Goal: Information Seeking & Learning: Learn about a topic

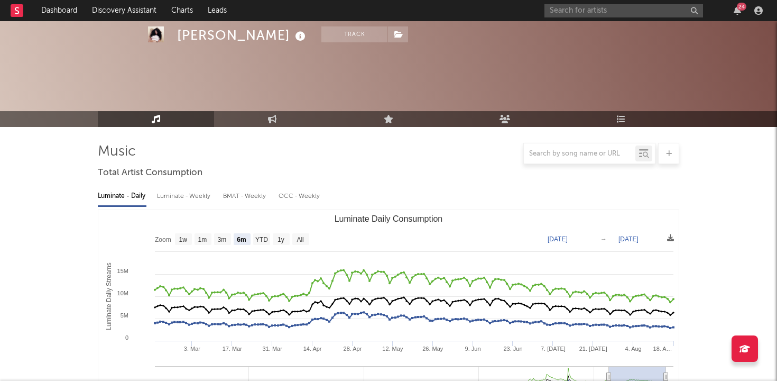
select select "6m"
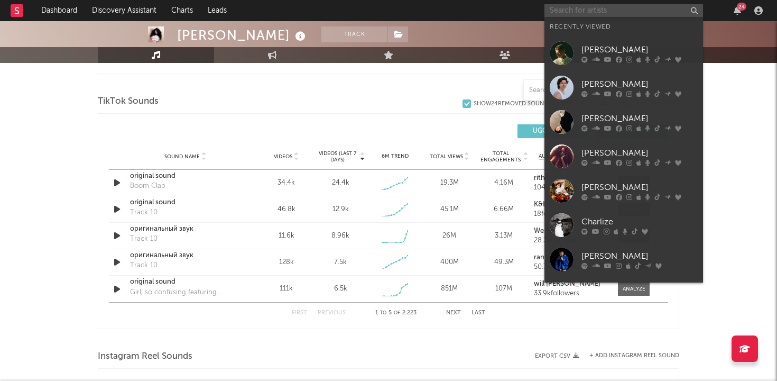
click at [617, 13] on input "text" at bounding box center [624, 10] width 159 height 13
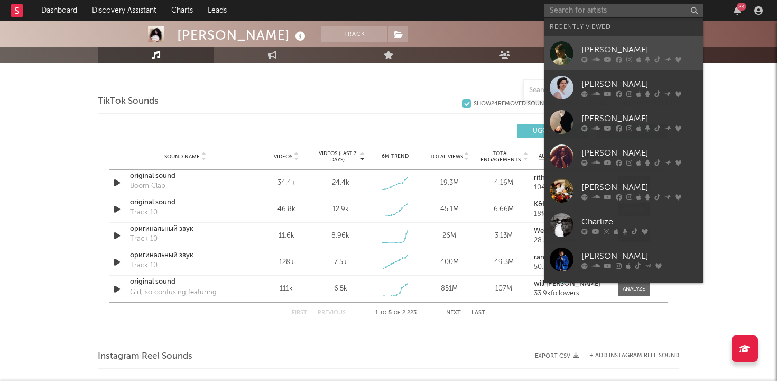
click at [607, 44] on div "[PERSON_NAME]" at bounding box center [640, 49] width 116 height 13
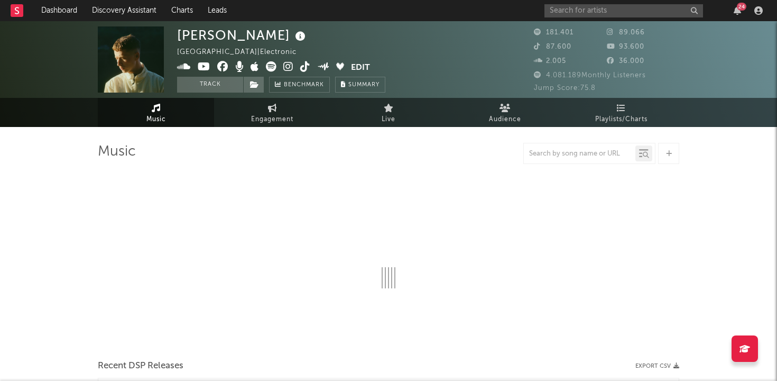
select select "6m"
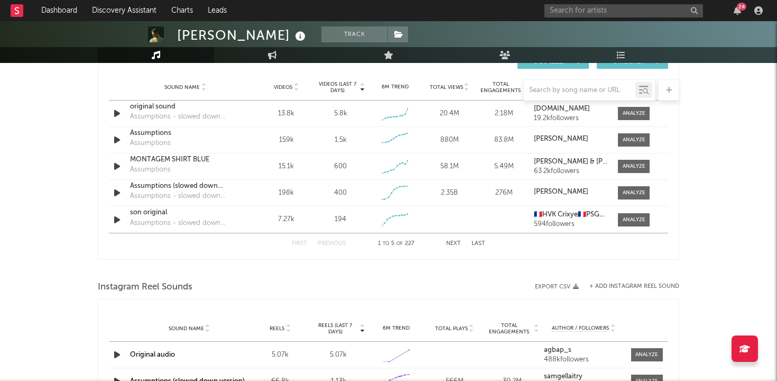
scroll to position [764, 0]
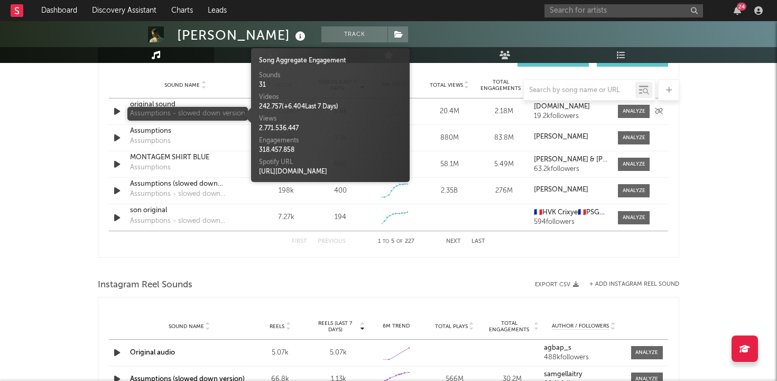
click at [185, 116] on div "Assumptions - slowed down version" at bounding box center [185, 114] width 111 height 11
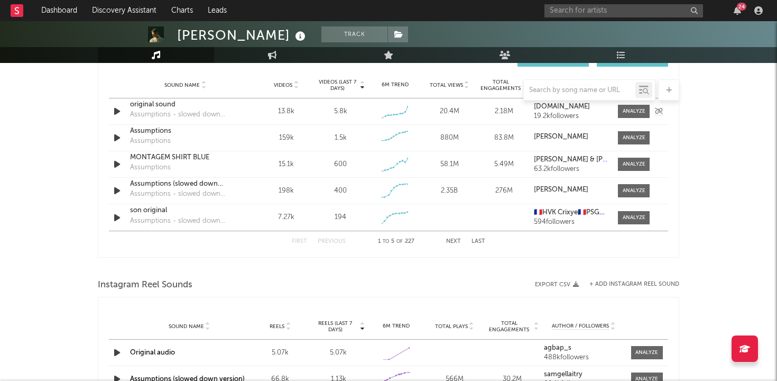
click at [162, 105] on div "original sound" at bounding box center [185, 104] width 111 height 11
click at [600, 10] on input "text" at bounding box center [624, 10] width 159 height 13
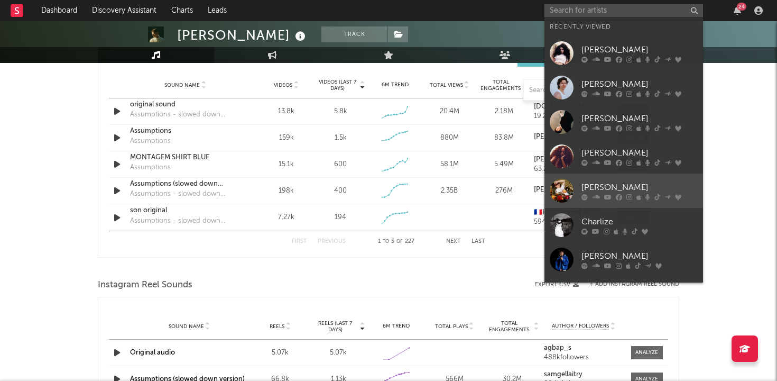
click at [623, 189] on div "[PERSON_NAME]" at bounding box center [640, 187] width 116 height 13
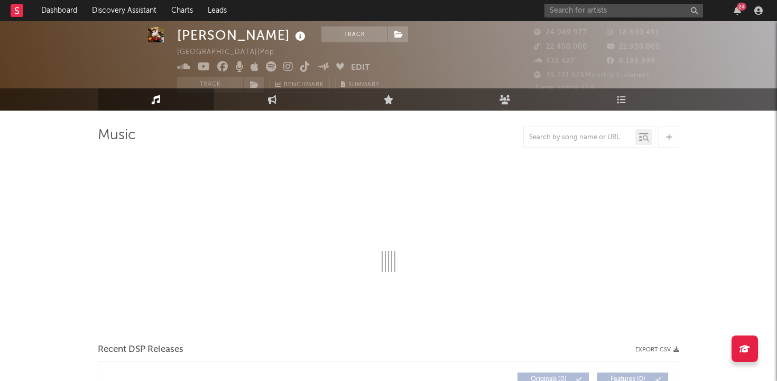
select select "6m"
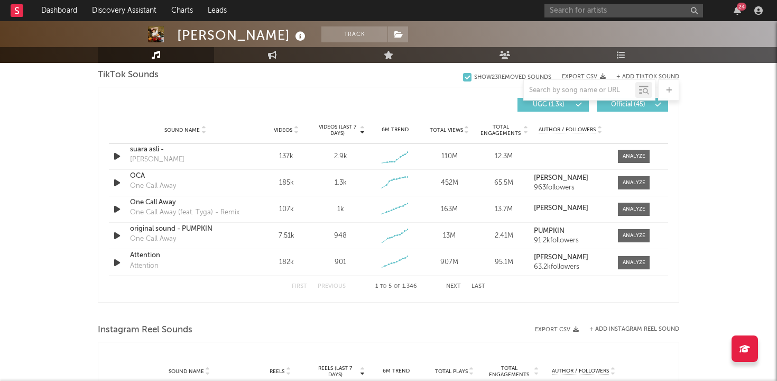
scroll to position [710, 0]
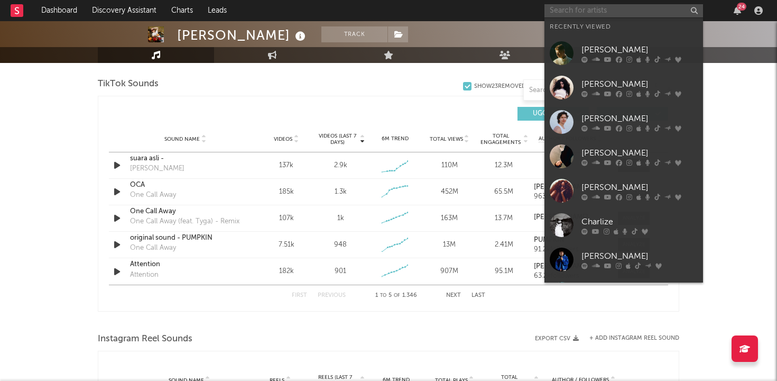
click at [596, 9] on input "text" at bounding box center [624, 10] width 159 height 13
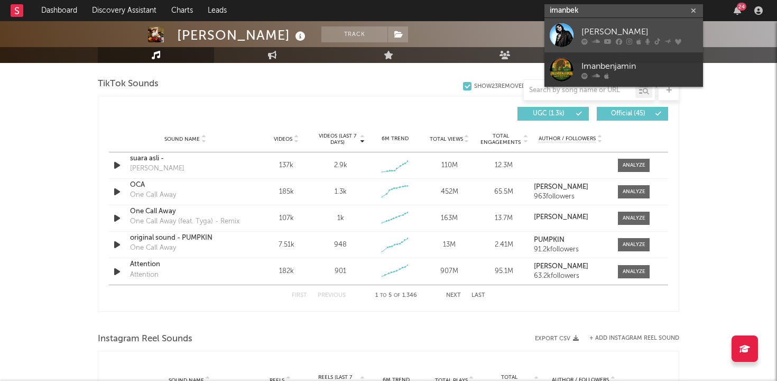
type input "imanbek"
click at [628, 30] on div "[PERSON_NAME]" at bounding box center [640, 31] width 116 height 13
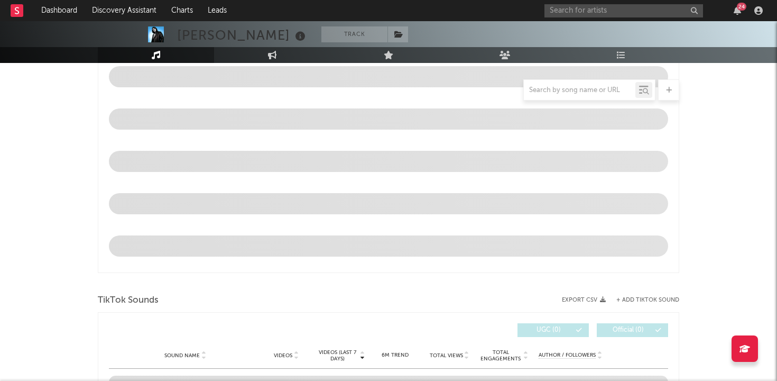
select select "6m"
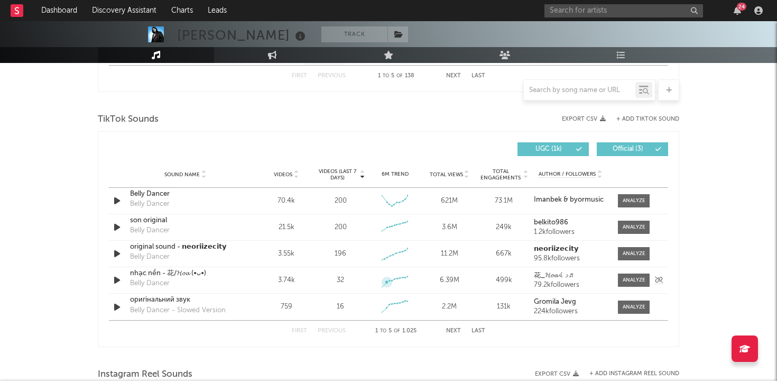
scroll to position [675, 0]
click at [623, 200] on div at bounding box center [634, 200] width 23 height 8
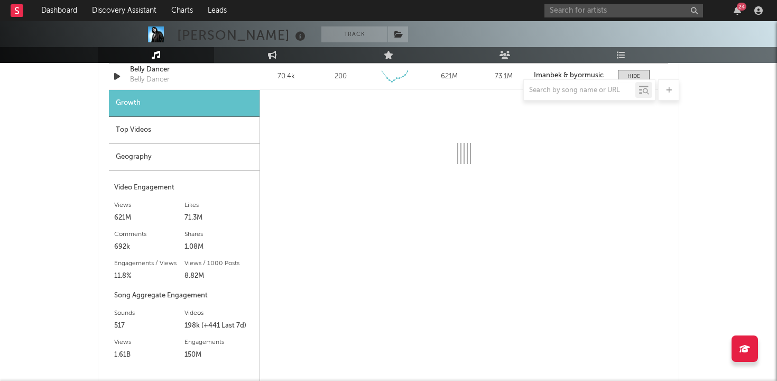
scroll to position [800, 0]
select select "6m"
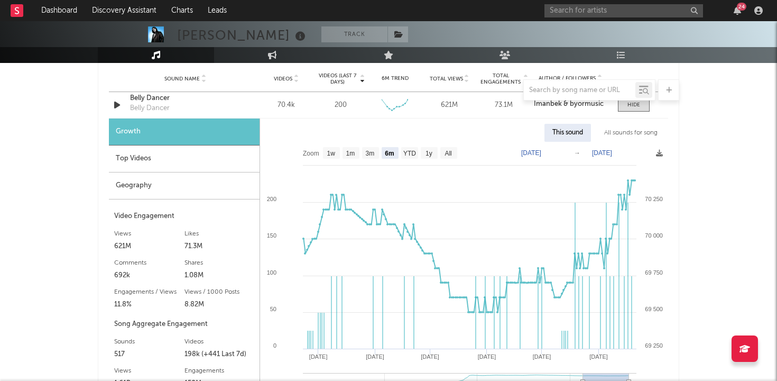
scroll to position [739, 0]
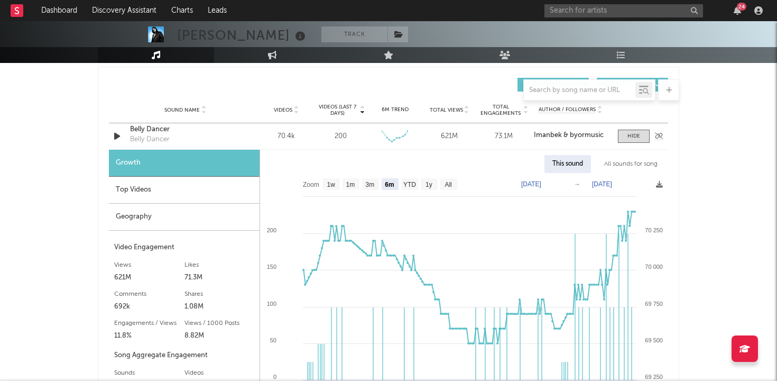
click at [163, 131] on div "Belly Dancer" at bounding box center [185, 129] width 111 height 11
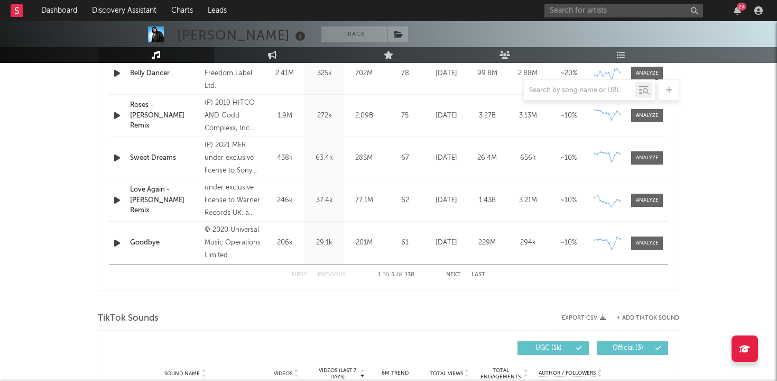
scroll to position [473, 0]
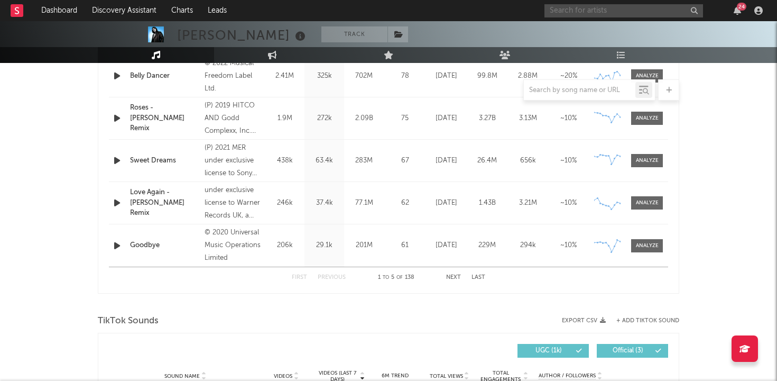
click at [582, 14] on input "text" at bounding box center [624, 10] width 159 height 13
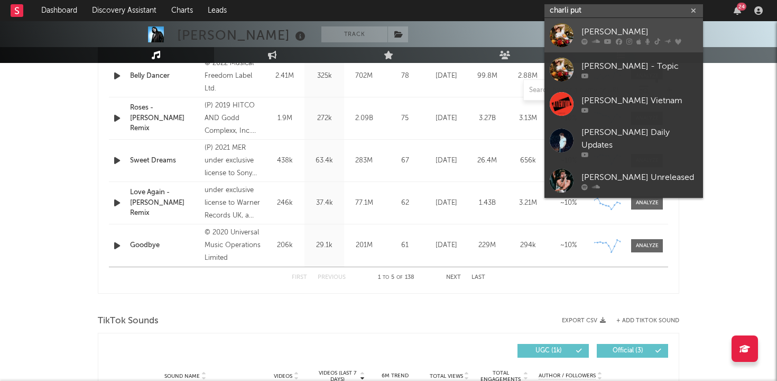
type input "charli put"
click at [584, 32] on div "[PERSON_NAME]" at bounding box center [640, 31] width 116 height 13
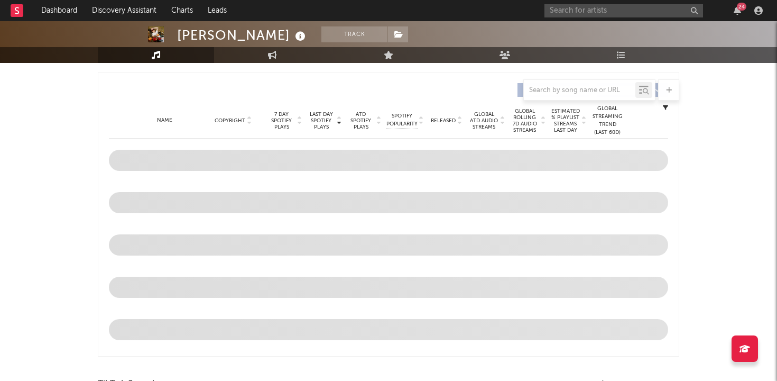
select select "6m"
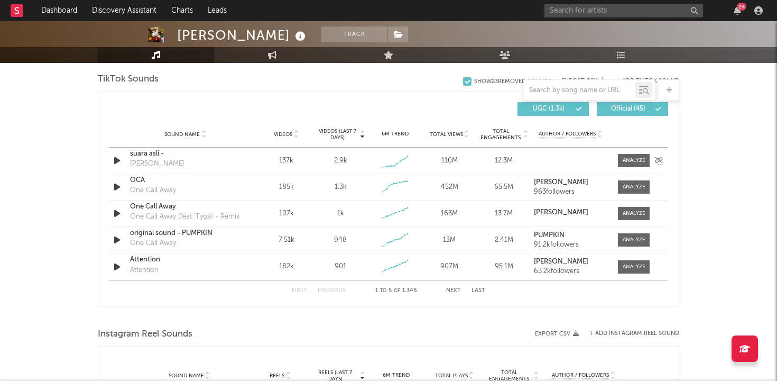
scroll to position [699, 0]
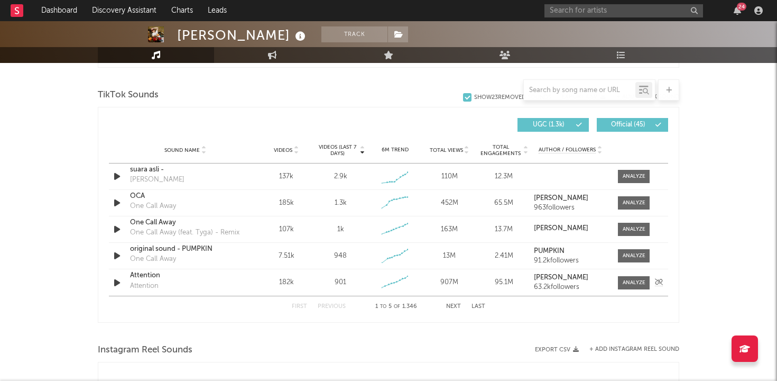
click at [141, 276] on div "Attention" at bounding box center [185, 275] width 111 height 11
click at [638, 279] on div at bounding box center [634, 283] width 23 height 8
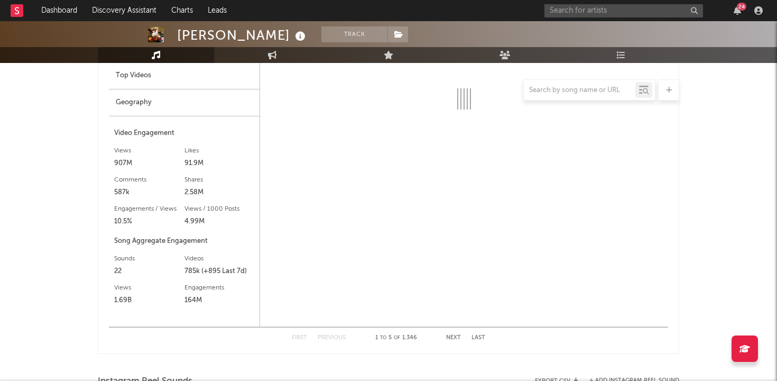
scroll to position [944, 0]
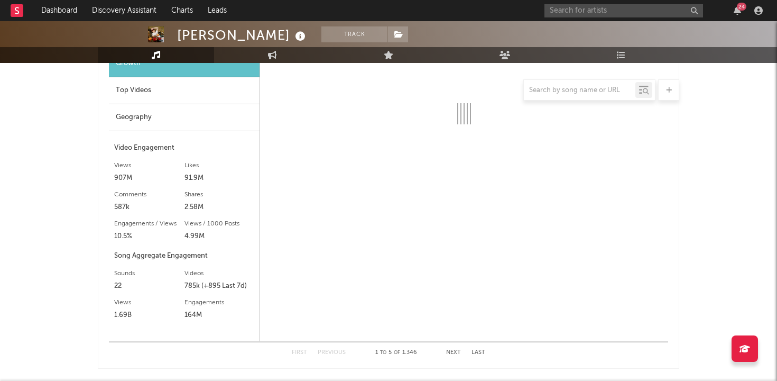
click at [164, 120] on div "Geography" at bounding box center [184, 117] width 151 height 27
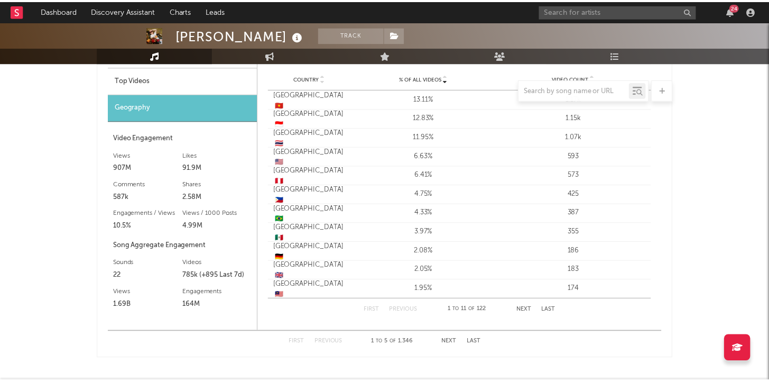
scroll to position [957, 0]
